Goal: Use online tool/utility: Utilize a website feature to perform a specific function

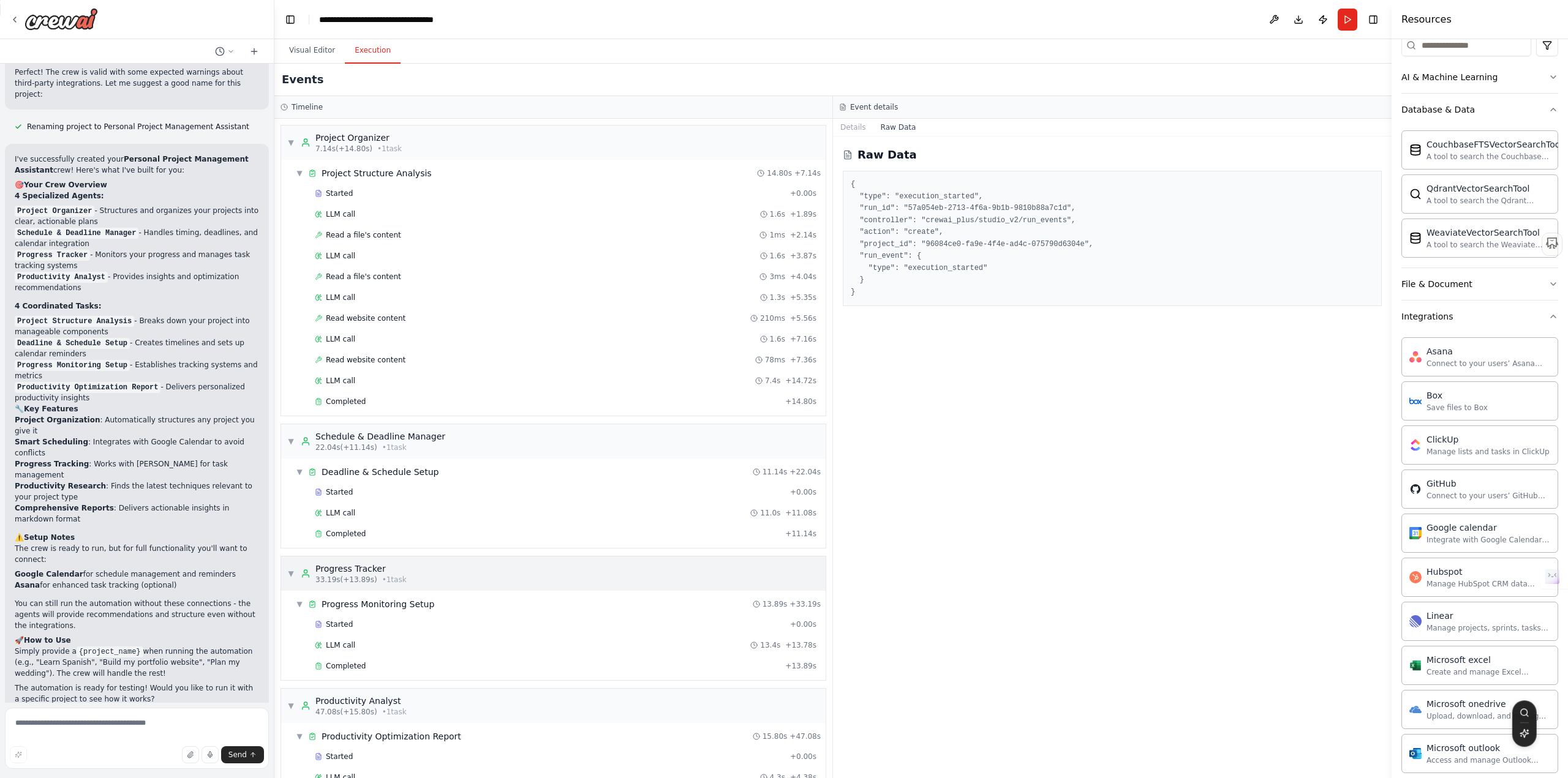
scroll to position [90, 0]
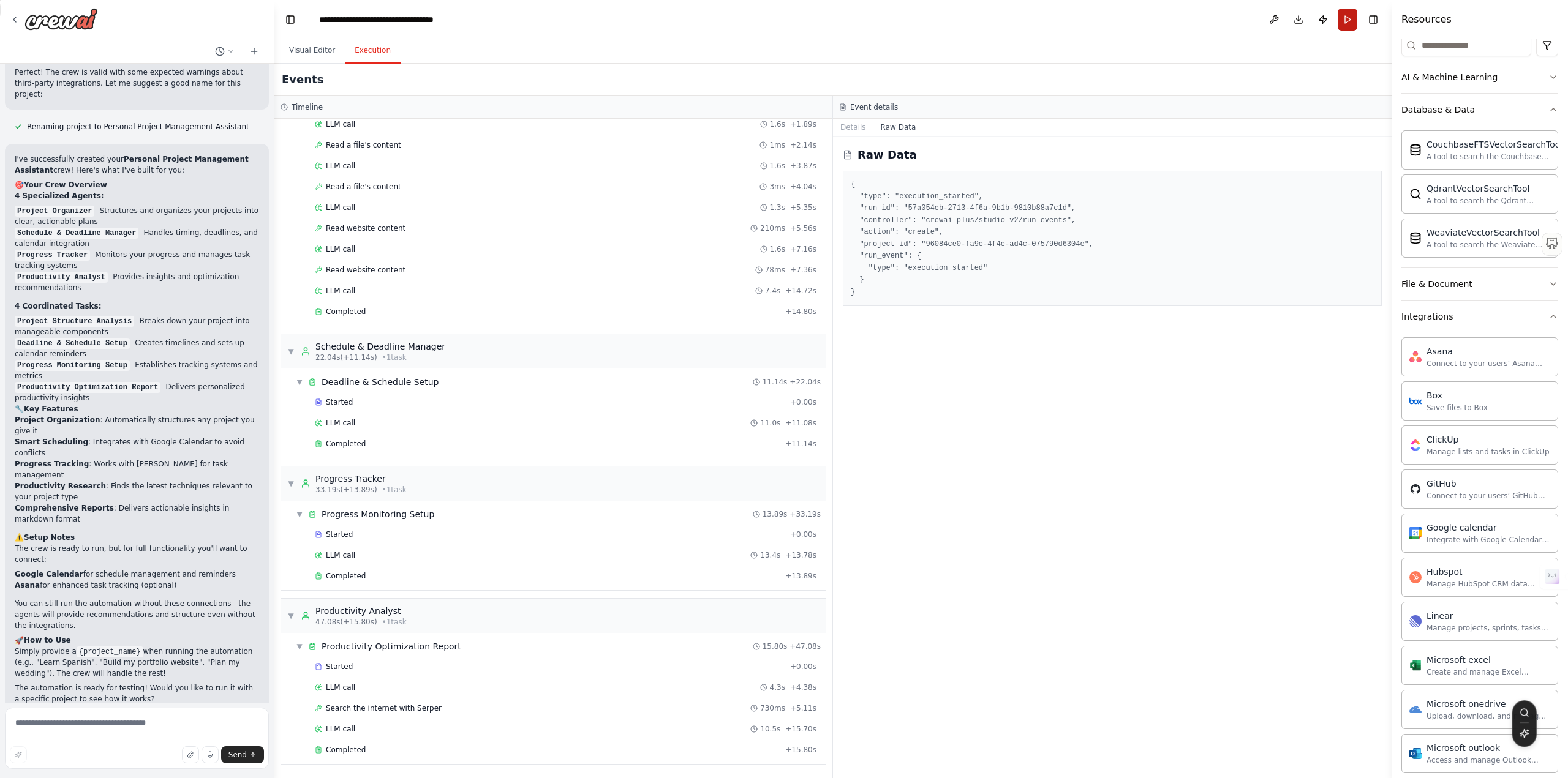
click at [1346, 18] on button "Run" at bounding box center [1347, 20] width 20 height 22
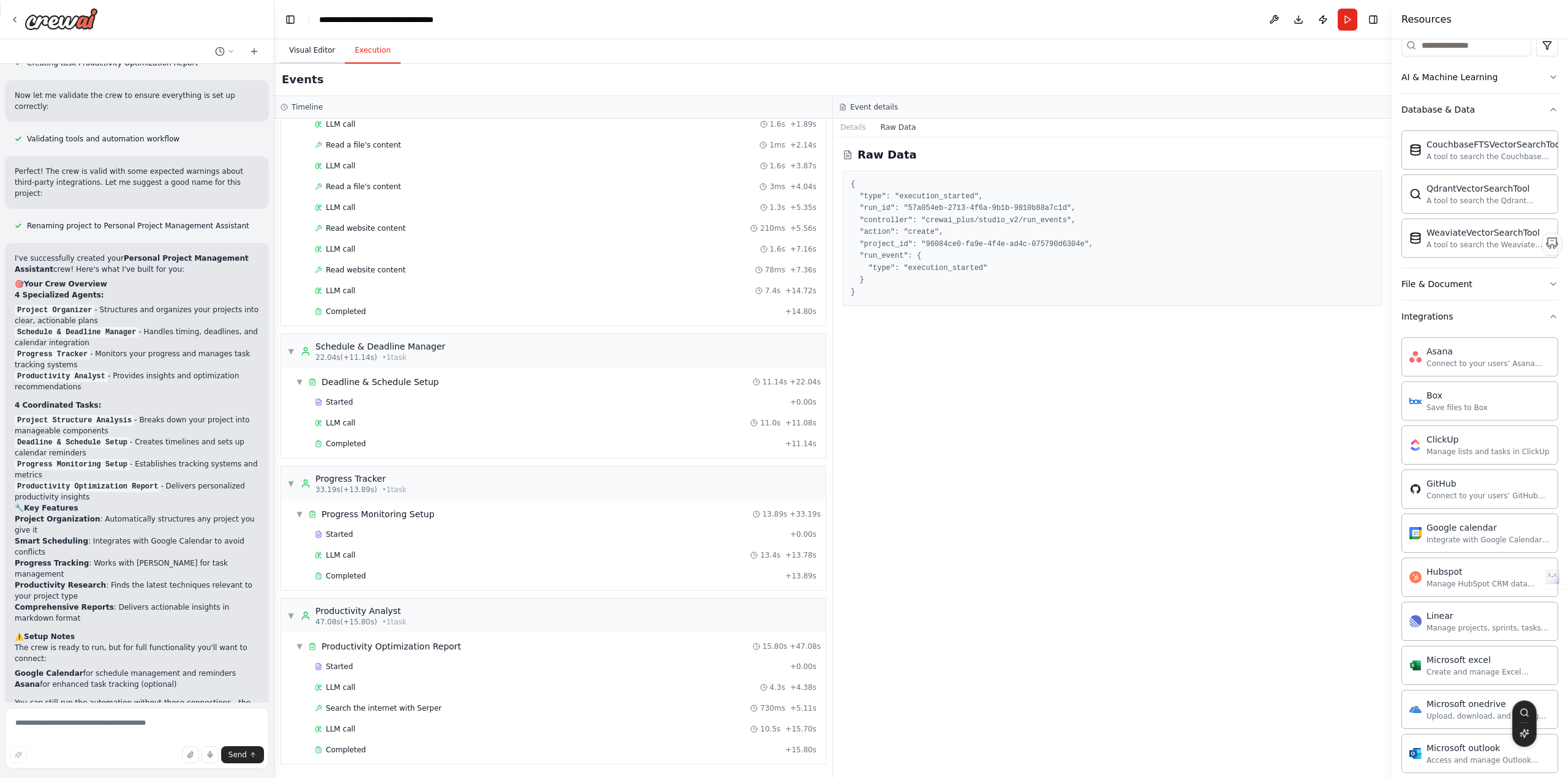
click at [314, 49] on button "Visual Editor" at bounding box center [311, 51] width 66 height 26
